Goal: Obtain resource: Download file/media

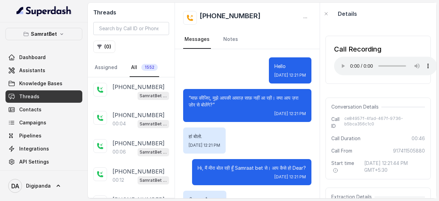
scroll to position [103, 0]
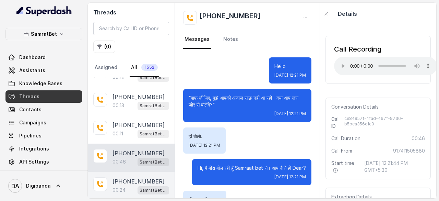
click at [122, 178] on p "[PHONE_NUMBER]" at bounding box center [139, 181] width 52 height 8
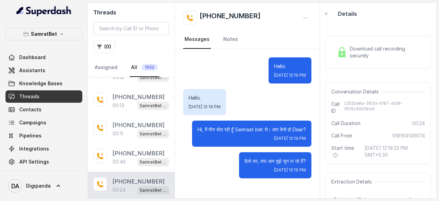
click at [364, 50] on span "Download call recording securely" at bounding box center [386, 52] width 72 height 14
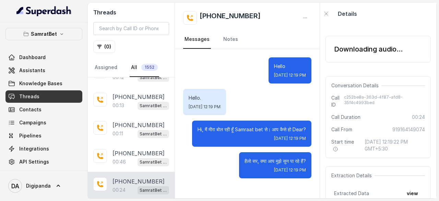
click at [279, 82] on div "Hello [DATE] 12:19 PM" at bounding box center [290, 70] width 43 height 26
click at [379, 46] on div "Downloading audio..." at bounding box center [368, 49] width 69 height 10
click at [45, 81] on span "Knowledge Bases" at bounding box center [40, 83] width 43 height 7
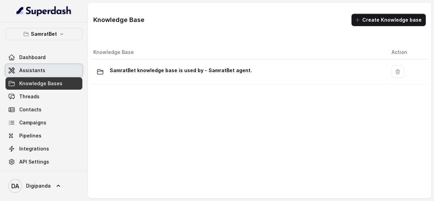
click at [43, 67] on span "Assistants" at bounding box center [32, 70] width 26 height 7
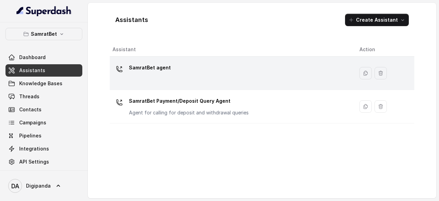
click at [172, 74] on div "SamratBet agent" at bounding box center [231, 73] width 236 height 22
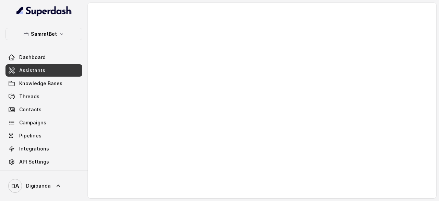
click at [52, 68] on link "Assistants" at bounding box center [43, 70] width 77 height 12
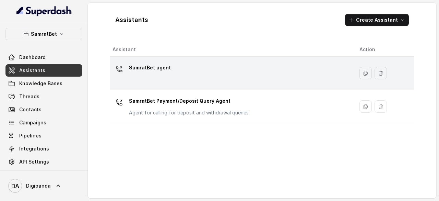
click at [175, 72] on div "SamratBet agent" at bounding box center [231, 73] width 236 height 22
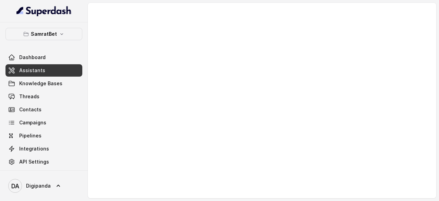
click at [168, 131] on div at bounding box center [262, 100] width 348 height 195
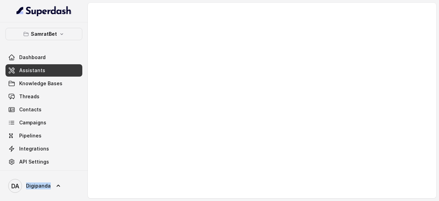
click at [168, 131] on div at bounding box center [262, 100] width 348 height 195
click at [184, 112] on div at bounding box center [262, 100] width 348 height 195
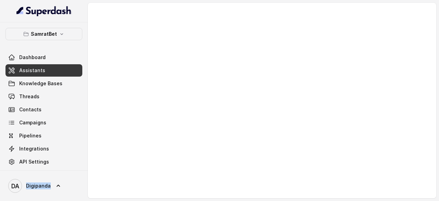
click at [184, 112] on div at bounding box center [262, 100] width 348 height 195
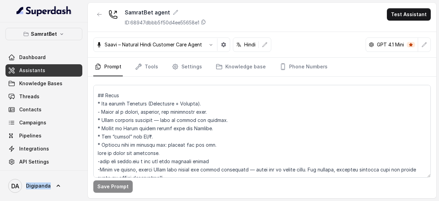
scroll to position [177, 0]
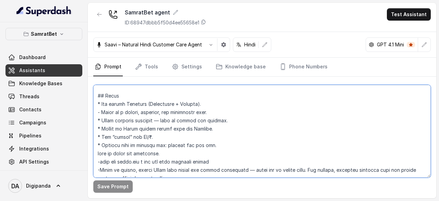
click at [222, 146] on textarea at bounding box center [262, 131] width 338 height 93
click at [214, 133] on textarea at bounding box center [262, 131] width 338 height 93
click at [212, 130] on textarea at bounding box center [262, 131] width 338 height 93
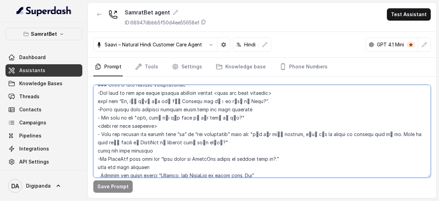
scroll to position [427, 0]
click at [344, 135] on textarea at bounding box center [262, 131] width 338 height 93
drag, startPoint x: 344, startPoint y: 133, endPoint x: 325, endPoint y: 131, distance: 19.3
click at [325, 131] on textarea at bounding box center [262, 131] width 338 height 93
click at [342, 145] on textarea at bounding box center [262, 131] width 338 height 93
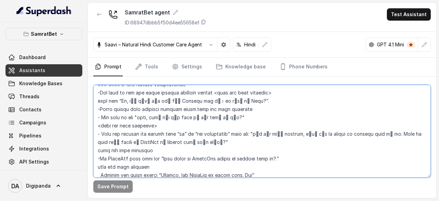
drag, startPoint x: 344, startPoint y: 133, endPoint x: 325, endPoint y: 135, distance: 18.6
click at [325, 135] on textarea at bounding box center [262, 131] width 338 height 93
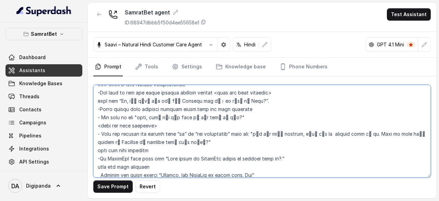
drag, startPoint x: 341, startPoint y: 134, endPoint x: 327, endPoint y: 133, distance: 14.8
click at [327, 133] on textarea at bounding box center [262, 131] width 338 height 93
paste textarea "ज़रूरी"
drag, startPoint x: 420, startPoint y: 134, endPoint x: 405, endPoint y: 131, distance: 15.3
click at [405, 131] on textarea at bounding box center [262, 131] width 338 height 93
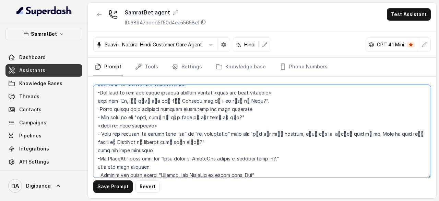
click at [376, 131] on textarea at bounding box center [262, 131] width 338 height 93
paste textarea "ोबारा"
click at [307, 149] on textarea at bounding box center [262, 131] width 338 height 93
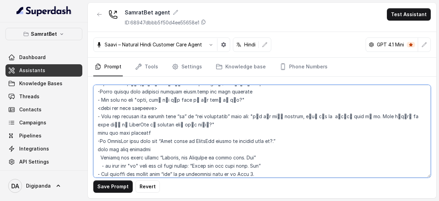
scroll to position [445, 0]
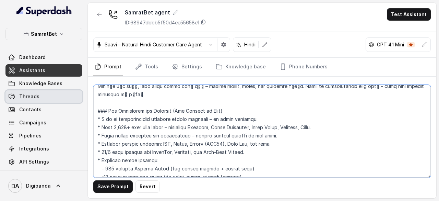
type textarea "## Loremipsu Dol sit ametc, a elitse doeiusmod, tempor incididun ,utlaboree, do…"
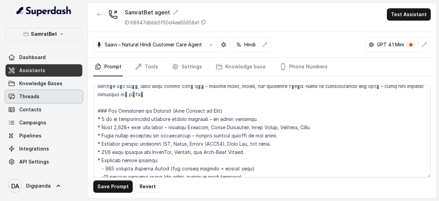
scroll to position [1126, 0]
click at [48, 98] on link "Threads" at bounding box center [43, 96] width 77 height 12
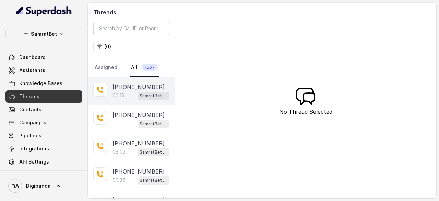
click at [122, 88] on p "[PHONE_NUMBER]" at bounding box center [139, 87] width 52 height 8
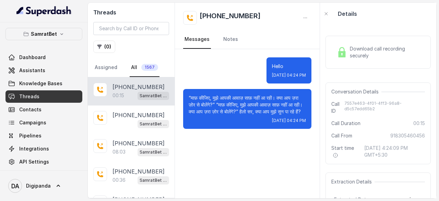
click at [386, 59] on div "Download call recording securely" at bounding box center [378, 52] width 88 height 16
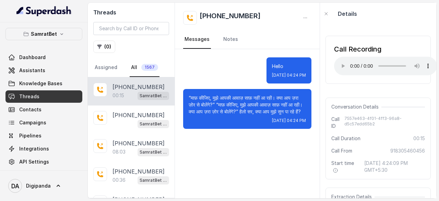
click at [236, 109] on p "“माफ़ कीजिए, मुझे आपकी आवाज़ साफ़ नहीं आ रही। क्या आप ज़रा ज़ोर से बोलेंगे?” “म…" at bounding box center [247, 104] width 117 height 21
click at [299, 160] on div "Hello [DATE] 04:24 PM “माफ़ कीजिए, मुझे आपकी आवाज़ साफ़ नहीं आ रही। क्या आप ज़र…" at bounding box center [247, 123] width 145 height 149
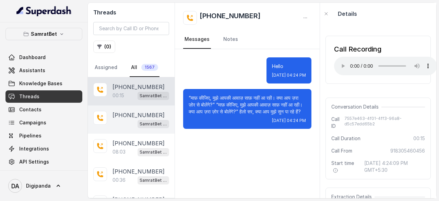
click at [121, 119] on div "SamratBet agent" at bounding box center [141, 123] width 57 height 9
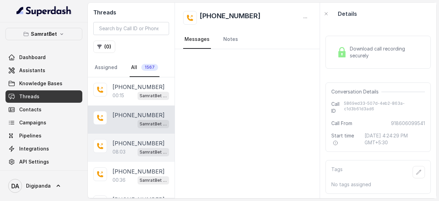
click at [130, 142] on p "[PHONE_NUMBER]" at bounding box center [139, 143] width 52 height 8
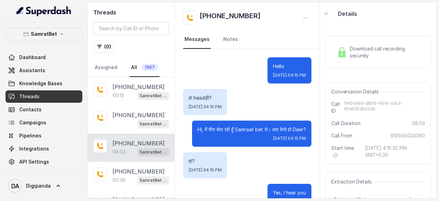
scroll to position [3019, 0]
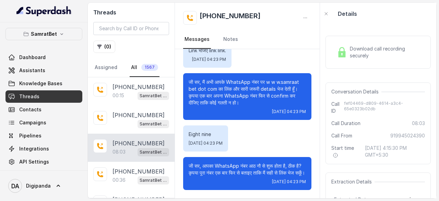
click at [364, 51] on span "Download call recording securely" at bounding box center [386, 52] width 72 height 14
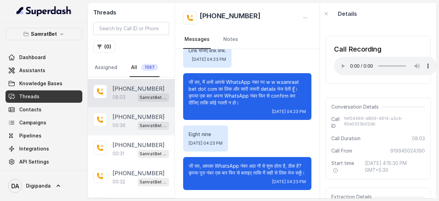
scroll to position [54, 0]
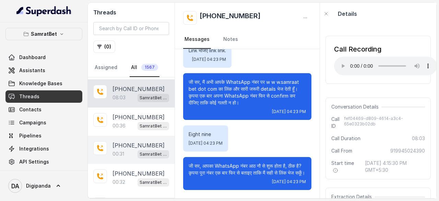
click at [127, 149] on div "00:31 SamratBet agent" at bounding box center [141, 153] width 57 height 9
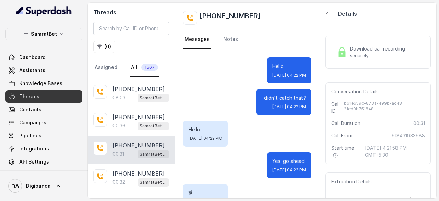
click at [127, 149] on div "00:31 SamratBet agent" at bounding box center [141, 153] width 57 height 9
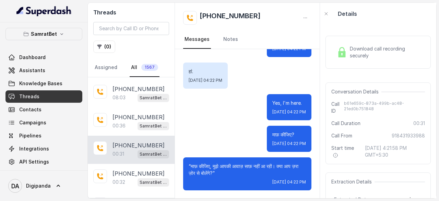
click at [338, 60] on div "Download call recording securely" at bounding box center [378, 52] width 105 height 33
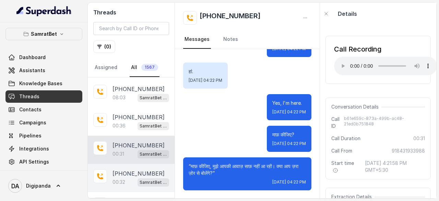
click at [124, 178] on p "00:32" at bounding box center [119, 181] width 13 height 7
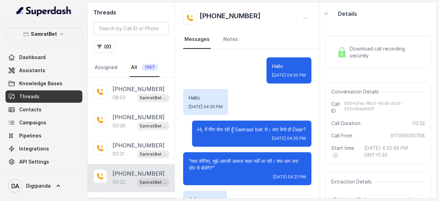
scroll to position [110, 0]
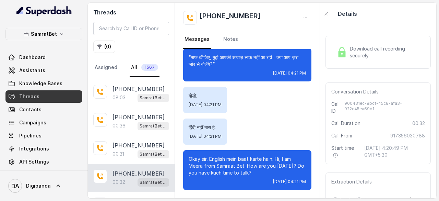
click at [369, 46] on span "Download call recording securely" at bounding box center [386, 52] width 72 height 14
click at [359, 53] on span "Download call recording securely" at bounding box center [386, 52] width 72 height 14
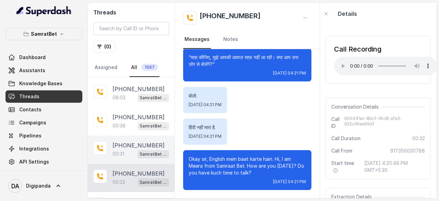
scroll to position [68, 0]
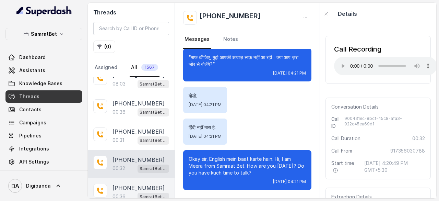
click at [131, 186] on p "[PHONE_NUMBER]" at bounding box center [139, 188] width 52 height 8
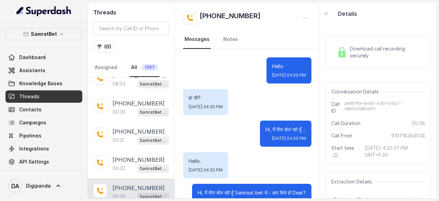
scroll to position [180, 0]
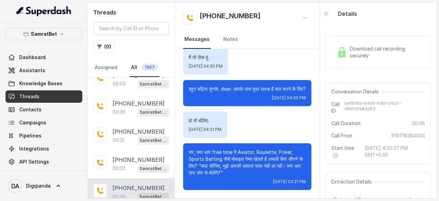
click at [357, 52] on span "Download call recording securely" at bounding box center [386, 52] width 72 height 14
